Goal: Task Accomplishment & Management: Manage account settings

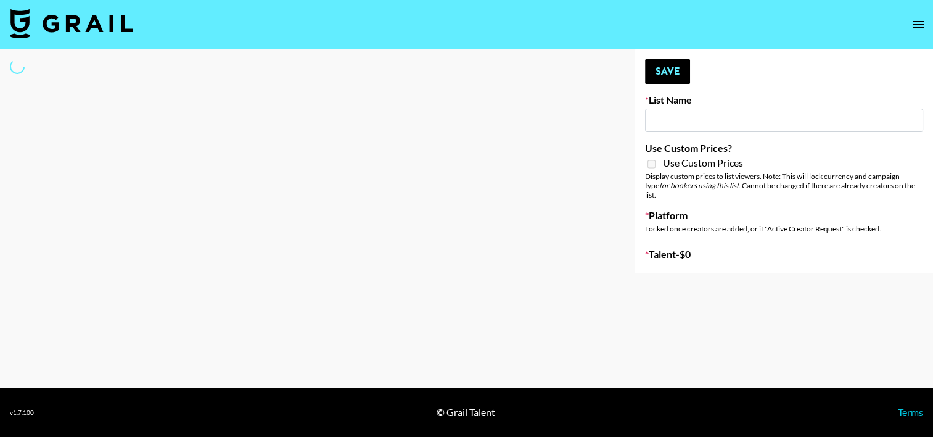
type input "Quick Turnaround Creators - Worldwide 24hrs"
select select "Song"
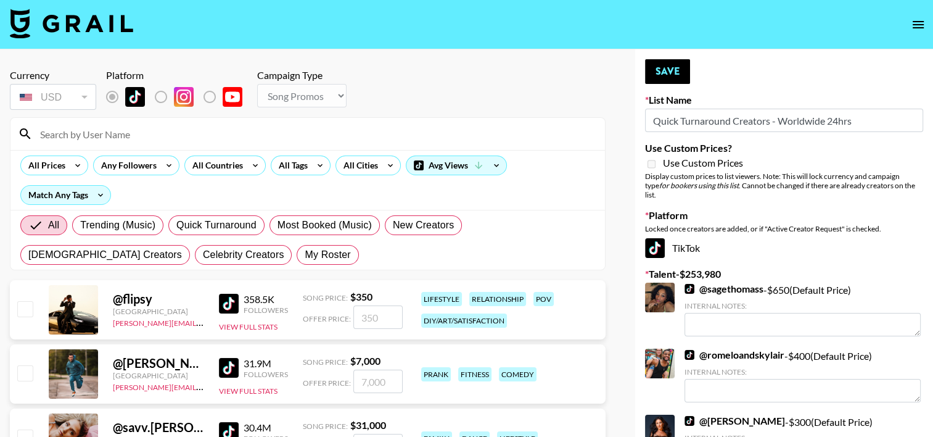
click at [72, 136] on input at bounding box center [315, 134] width 565 height 20
type input "elkey"
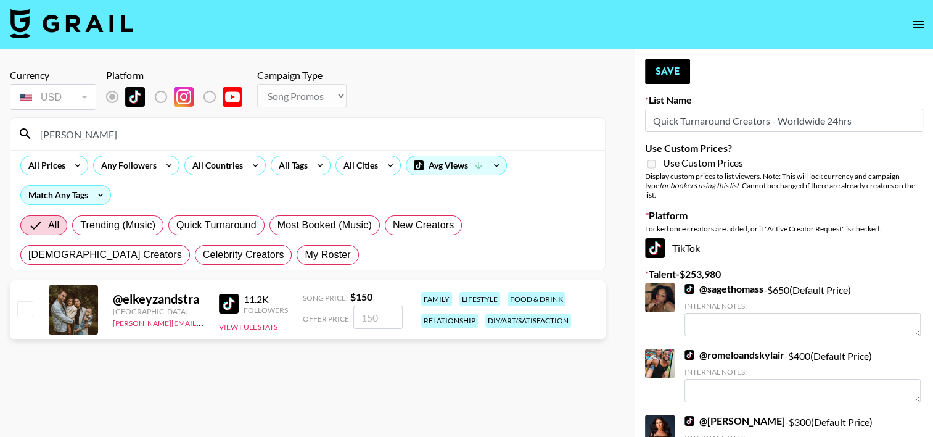
click at [25, 309] on input "checkbox" at bounding box center [24, 308] width 15 height 15
checkbox input "true"
type input "150"
click at [676, 63] on button "Save" at bounding box center [667, 71] width 45 height 25
click at [0, 0] on div "Your changes have been saved!" at bounding box center [0, 0] width 0 height 0
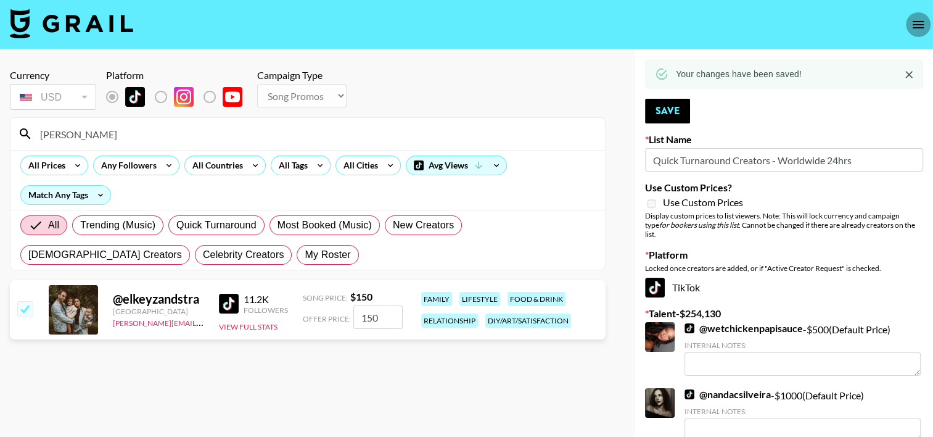
click at [922, 29] on icon "open drawer" at bounding box center [918, 24] width 15 height 15
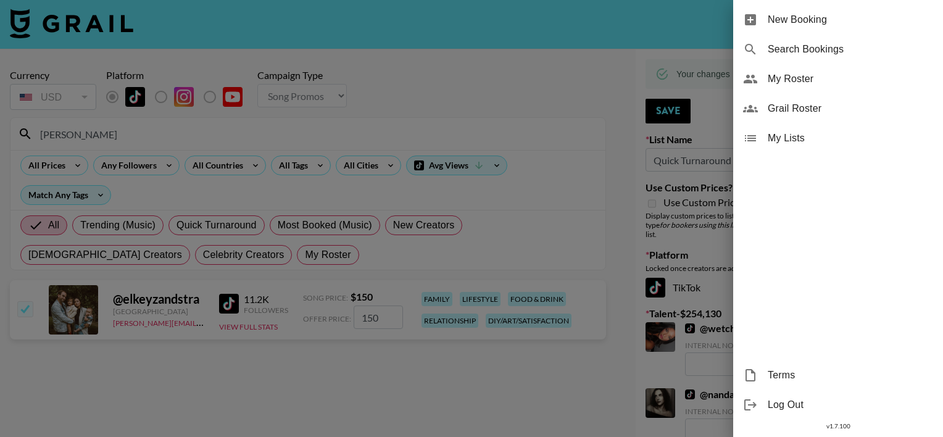
click at [822, 81] on span "My Roster" at bounding box center [849, 79] width 165 height 15
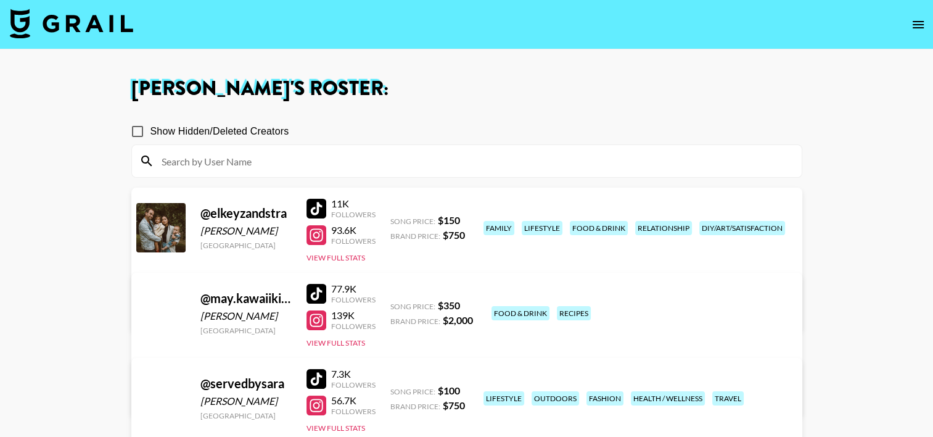
scroll to position [142, 0]
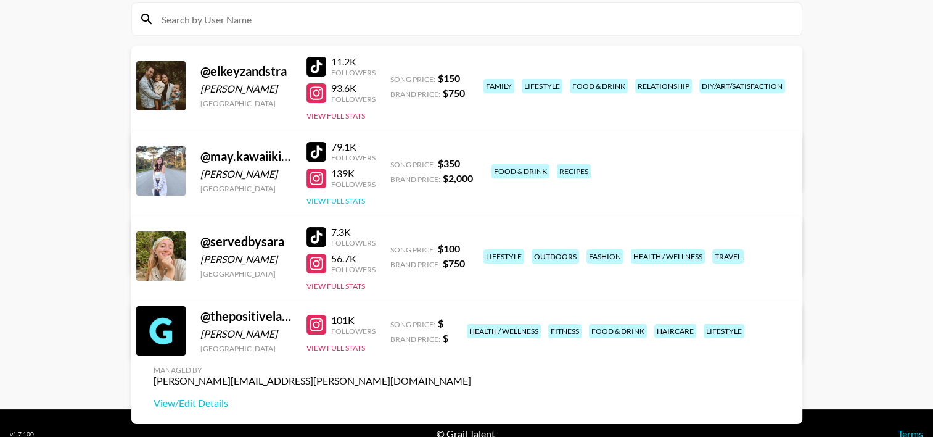
click at [344, 200] on button "View Full Stats" at bounding box center [336, 200] width 59 height 9
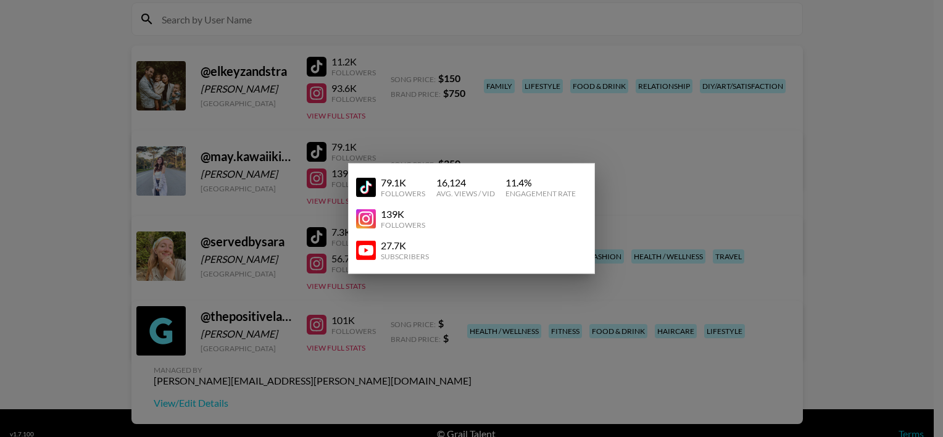
click at [339, 173] on div at bounding box center [471, 218] width 943 height 437
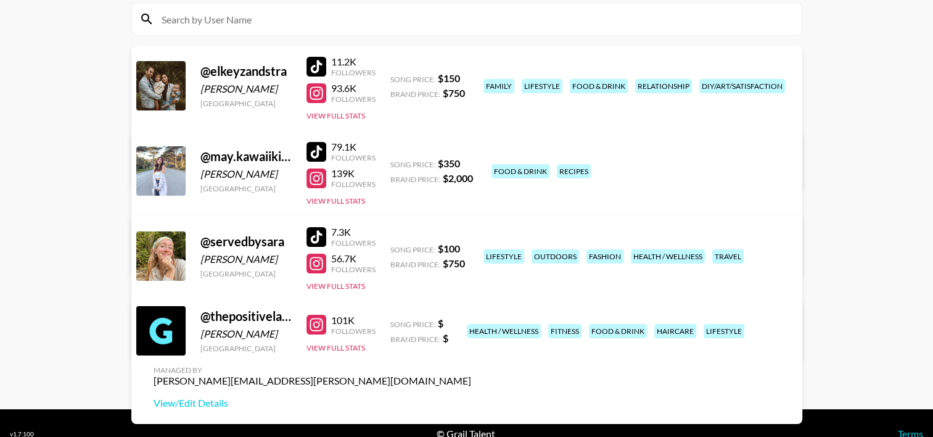
click at [471, 247] on link "View/Edit Details" at bounding box center [313, 253] width 318 height 12
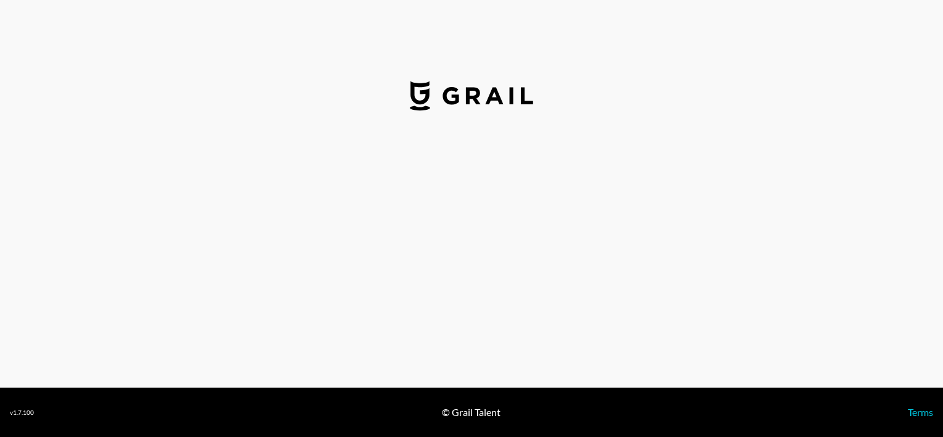
select select "USD"
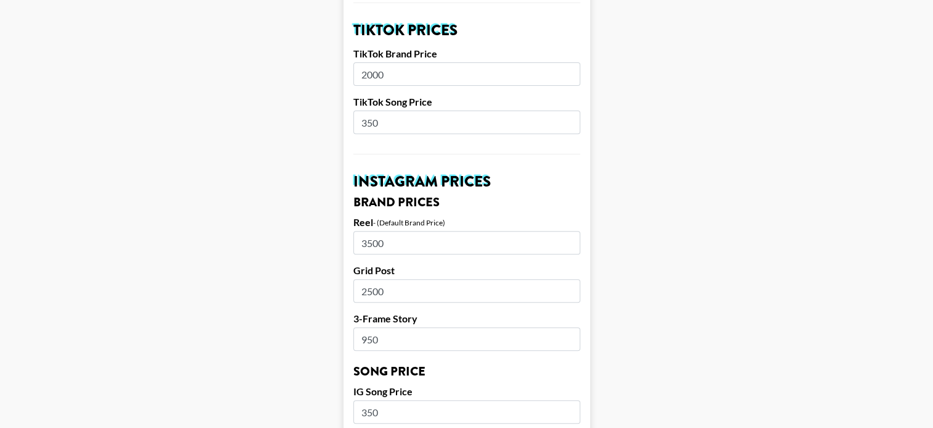
scroll to position [457, 0]
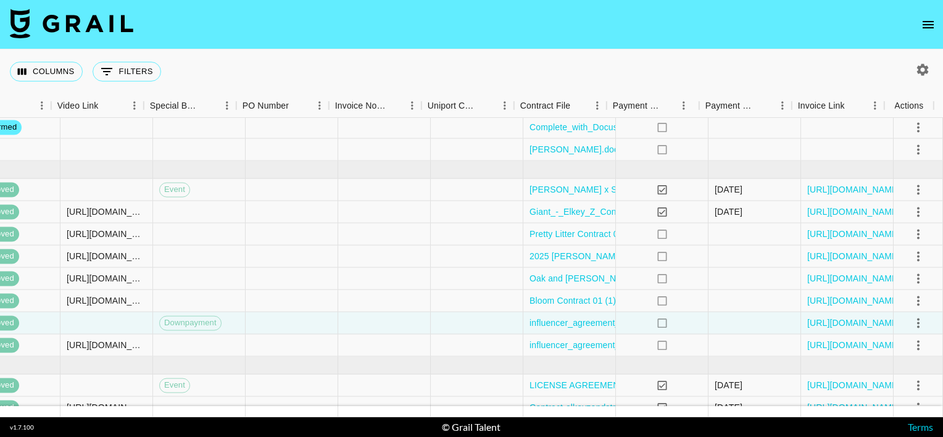
scroll to position [173, 1115]
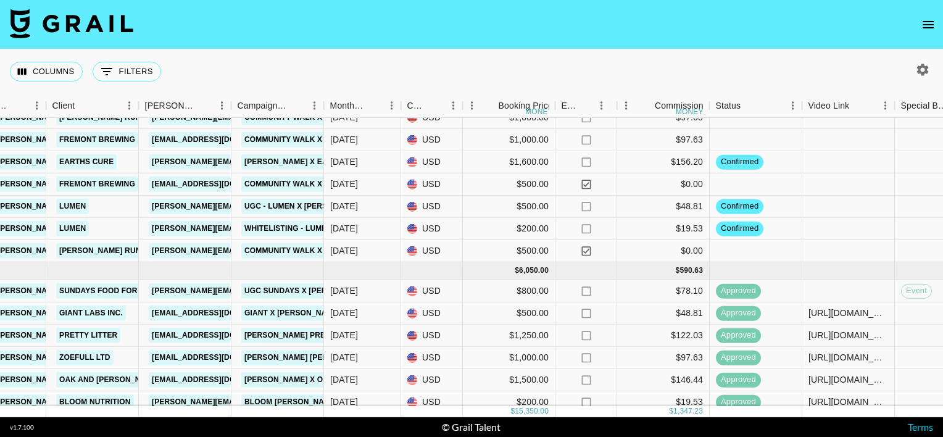
scroll to position [0, 364]
